Goal: Answer question/provide support: Share knowledge or assist other users

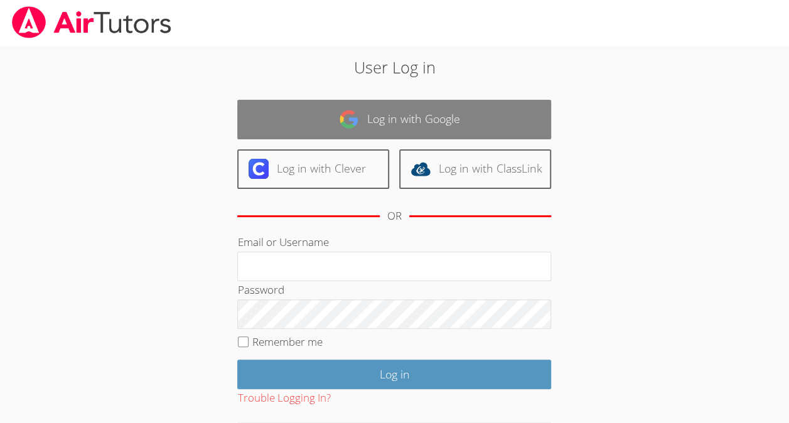
click at [352, 119] on img at bounding box center [349, 119] width 20 height 20
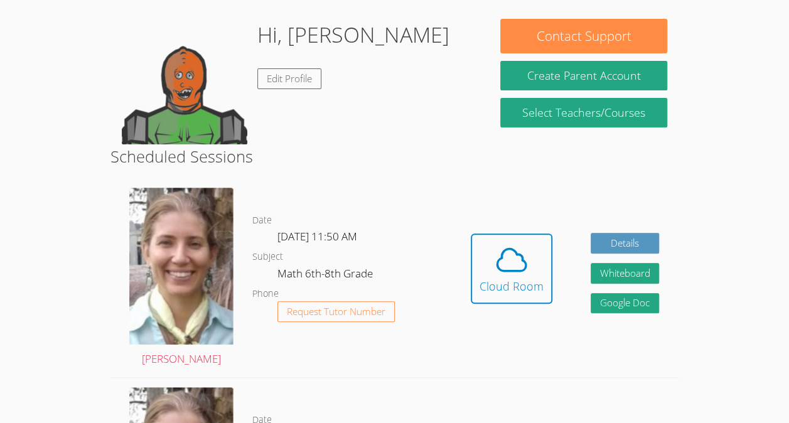
scroll to position [185, 0]
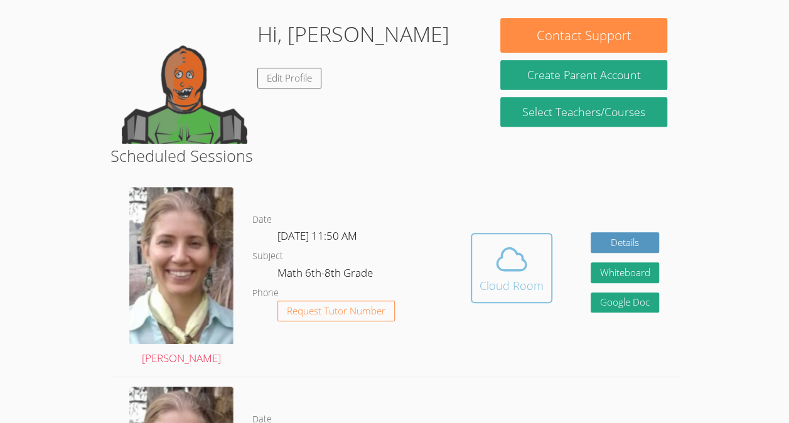
click at [474, 253] on button "Cloud Room" at bounding box center [512, 268] width 82 height 70
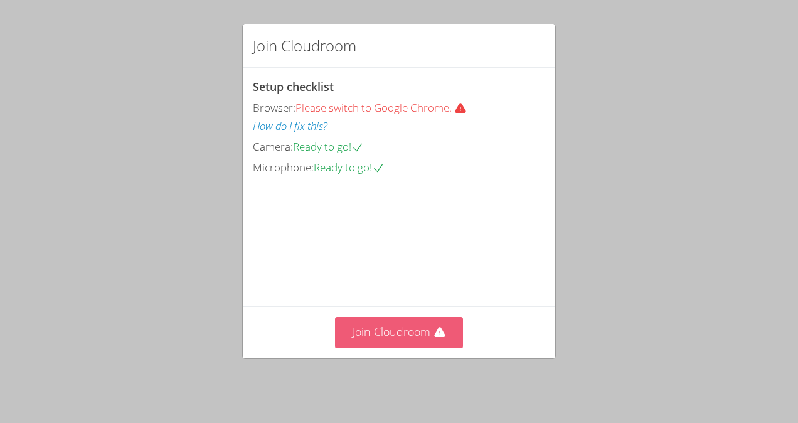
click at [365, 333] on button "Join Cloudroom" at bounding box center [399, 332] width 129 height 31
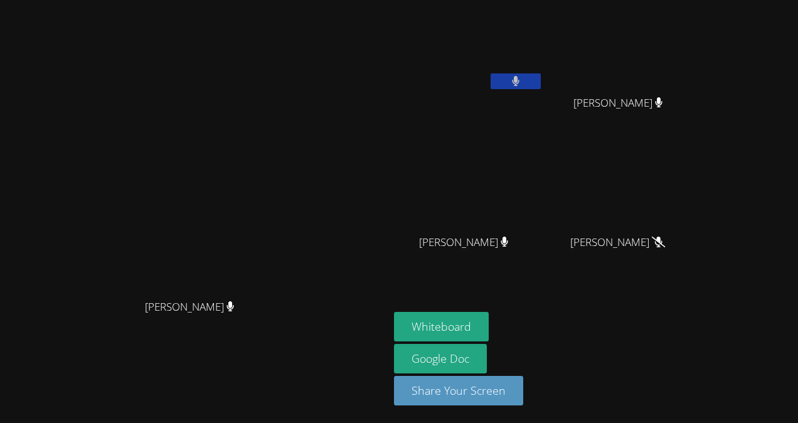
click at [365, 333] on div "[PERSON_NAME]" at bounding box center [194, 318] width 379 height 50
click at [489, 326] on button "Whiteboard" at bounding box center [441, 326] width 95 height 29
click at [698, 70] on video at bounding box center [622, 47] width 149 height 84
click at [100, 242] on video at bounding box center [194, 186] width 188 height 213
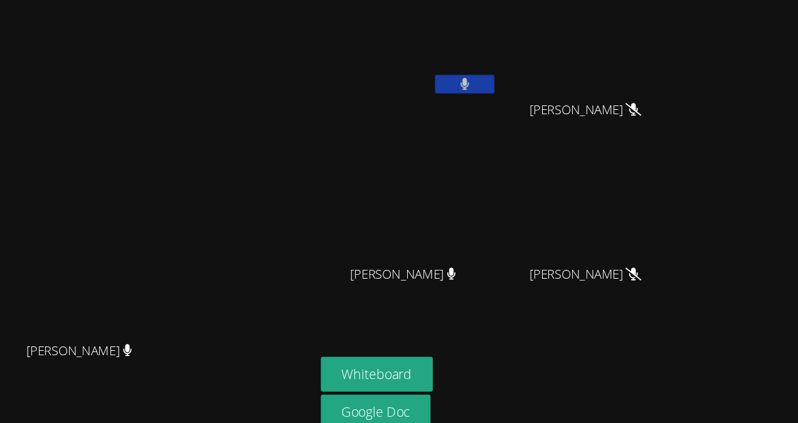
click at [541, 82] on button at bounding box center [516, 81] width 50 height 16
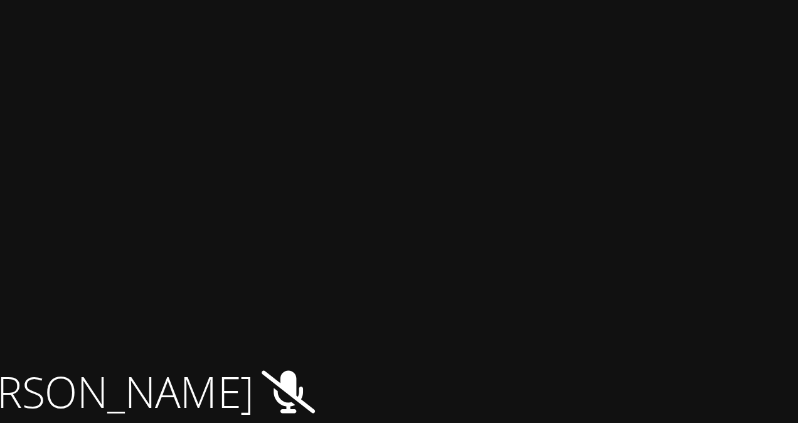
click at [698, 15] on video at bounding box center [622, 47] width 149 height 84
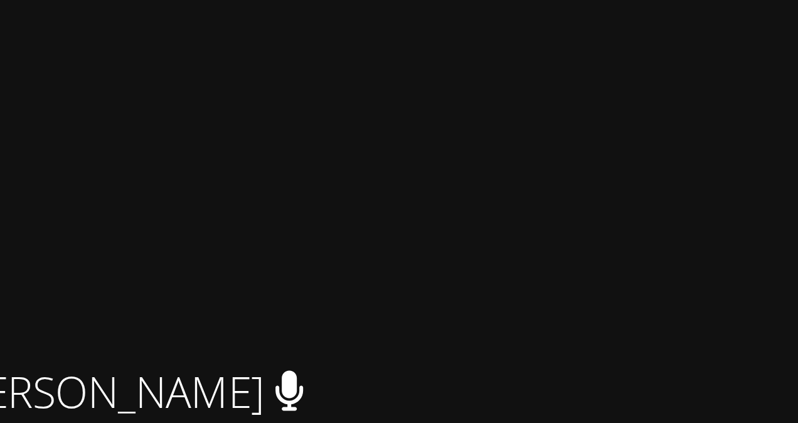
click at [541, 80] on button at bounding box center [516, 81] width 50 height 16
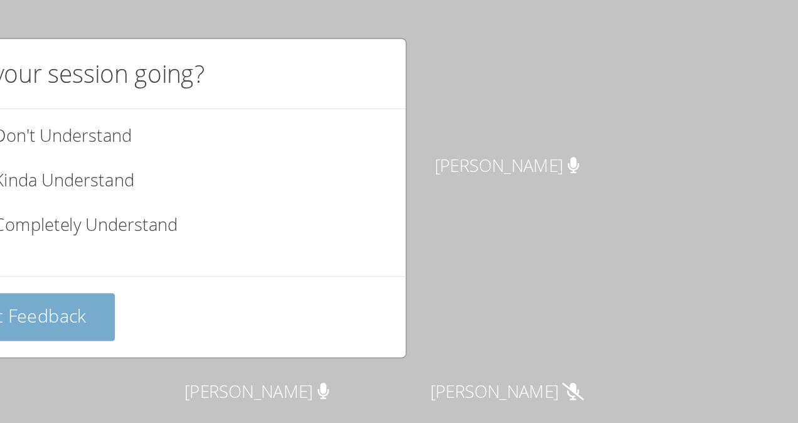
click at [309, 183] on button "Submit Feedback" at bounding box center [314, 195] width 123 height 29
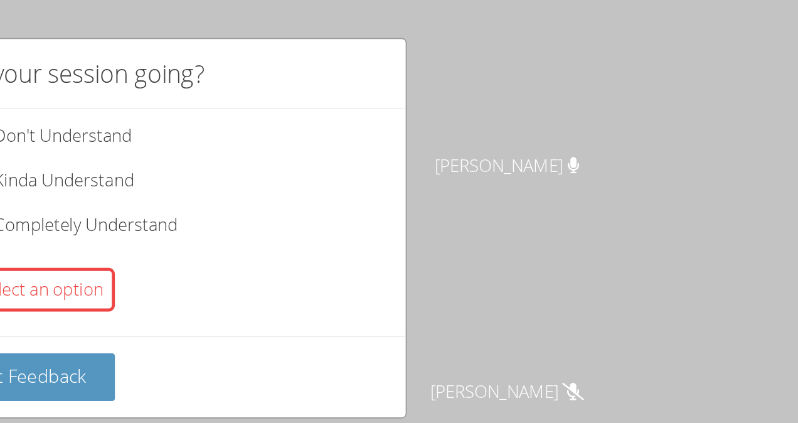
click at [354, 144] on span "Completely Understand" at bounding box center [358, 140] width 114 height 19
click at [285, 144] on input "Completely Understand" at bounding box center [280, 138] width 11 height 11
radio input "true"
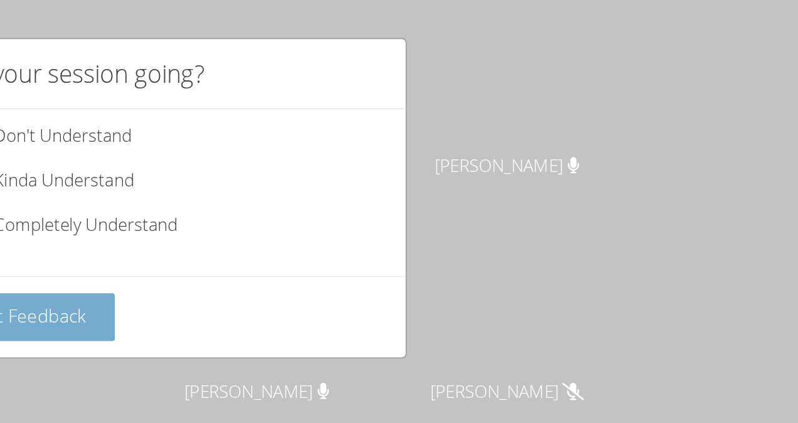
click at [334, 194] on span "Submit Feedback" at bounding box center [314, 195] width 88 height 15
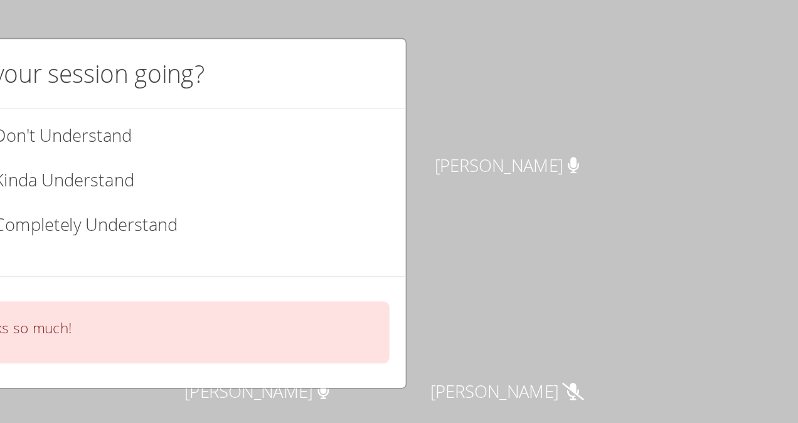
click at [386, 144] on span "Completely Understand" at bounding box center [358, 140] width 114 height 19
click at [285, 144] on input "Completely Understand" at bounding box center [280, 138] width 11 height 11
